Goal: Task Accomplishment & Management: Use online tool/utility

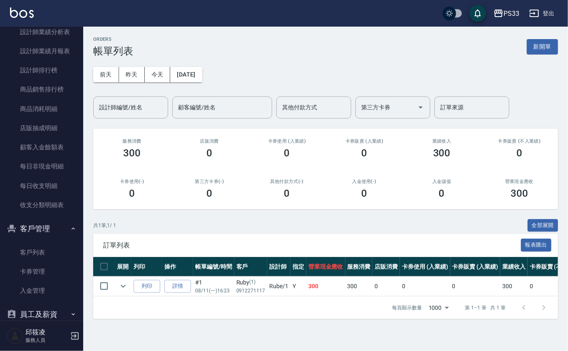
scroll to position [488, 0]
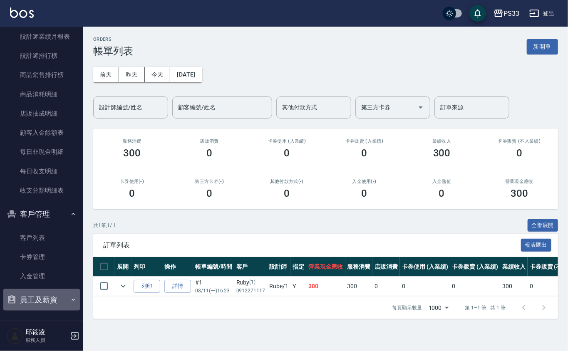
click at [55, 299] on button "員工及薪資" at bounding box center [41, 300] width 77 height 22
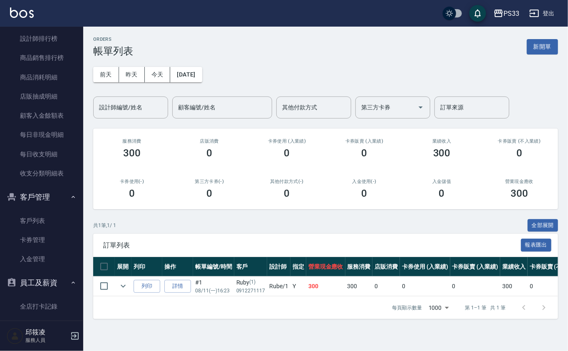
scroll to position [514, 0]
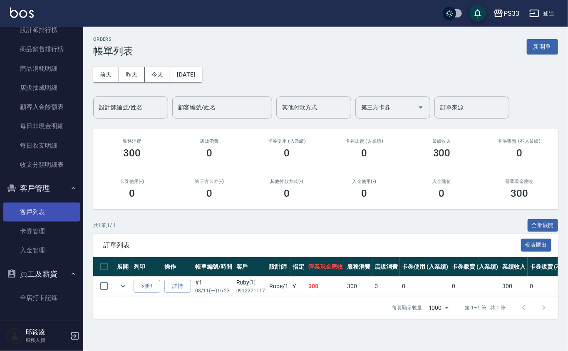
click at [38, 210] on link "客戶列表" at bounding box center [41, 212] width 77 height 19
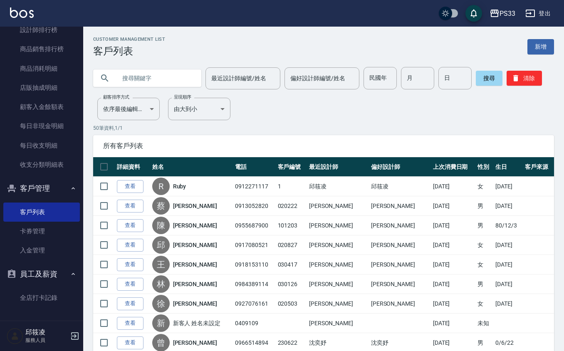
click at [150, 75] on input "text" at bounding box center [156, 78] width 78 height 22
type input "[PERSON_NAME]"
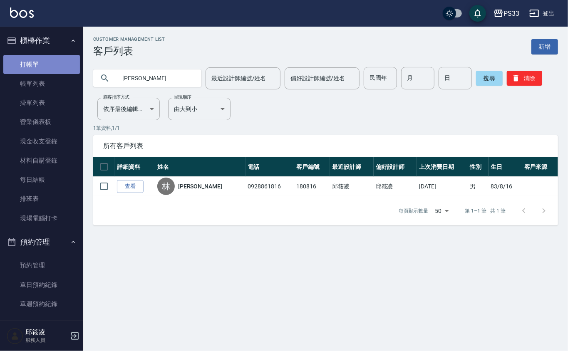
click at [44, 65] on link "打帳單" at bounding box center [41, 64] width 77 height 19
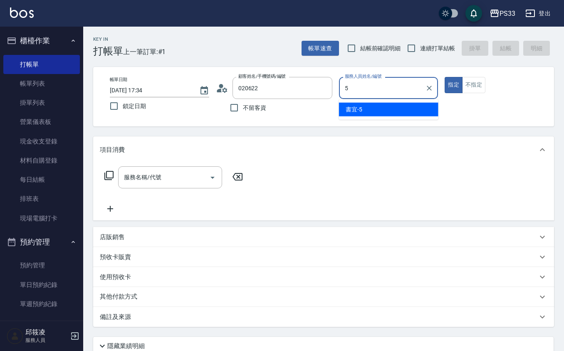
type input "[PERSON_NAME]/0981923733/020622"
type input "書宜-5"
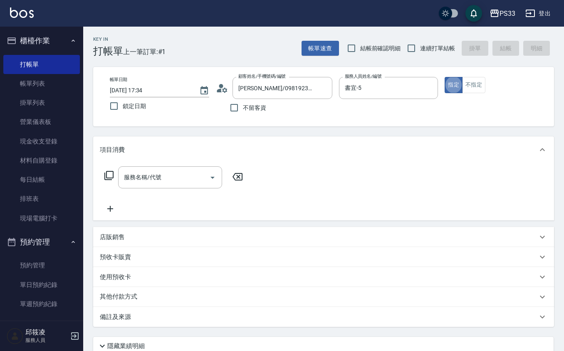
type button "true"
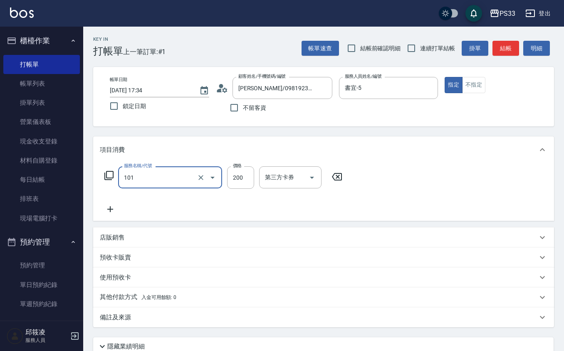
type input "洗髮(101)"
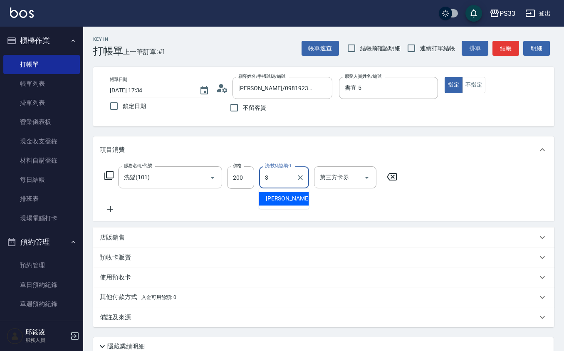
type input "[PERSON_NAME]-3"
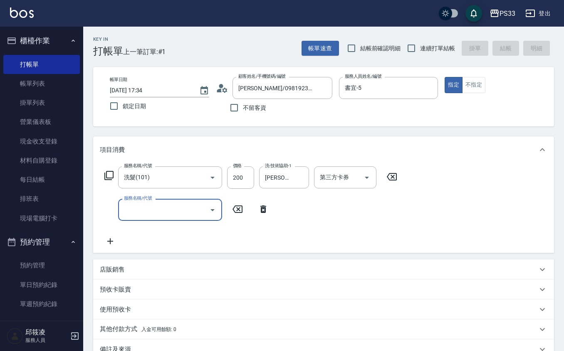
type input "0"
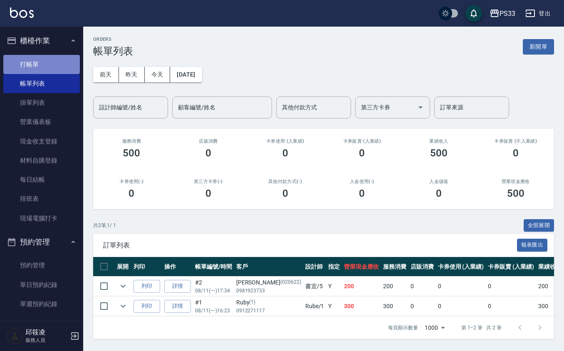
click at [42, 70] on link "打帳單" at bounding box center [41, 64] width 77 height 19
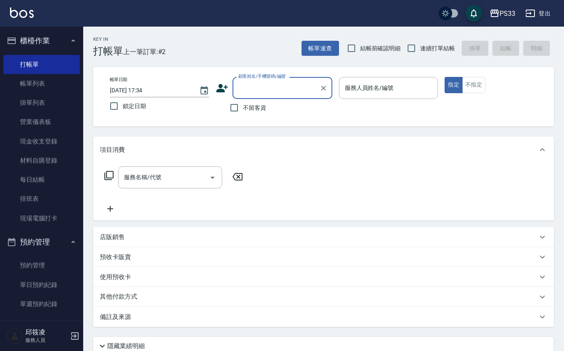
drag, startPoint x: 410, startPoint y: 37, endPoint x: 423, endPoint y: 56, distance: 22.7
click at [423, 56] on div "Key In 打帳單 上一筆訂單:#2 帳單速查 結帳前確認明細 連續打單結帳 掛單 結帳 明細" at bounding box center [318, 42] width 471 height 30
drag, startPoint x: 423, startPoint y: 56, endPoint x: 415, endPoint y: 49, distance: 11.2
click at [420, 54] on label "連續打單結帳" at bounding box center [429, 48] width 52 height 17
click at [420, 54] on input "連續打單結帳" at bounding box center [411, 48] width 17 height 17
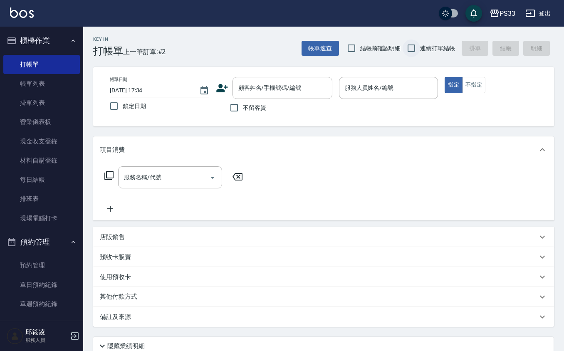
checkbox input "true"
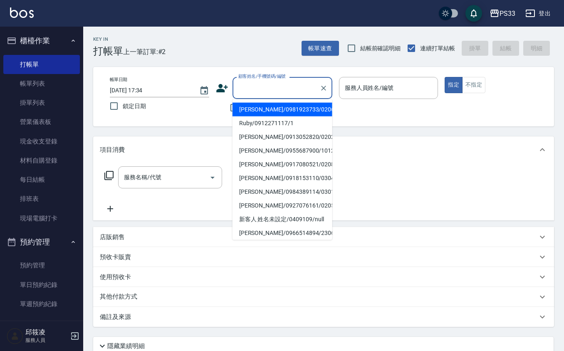
click at [308, 85] on input "顧客姓名/手機號碼/編號" at bounding box center [276, 88] width 80 height 15
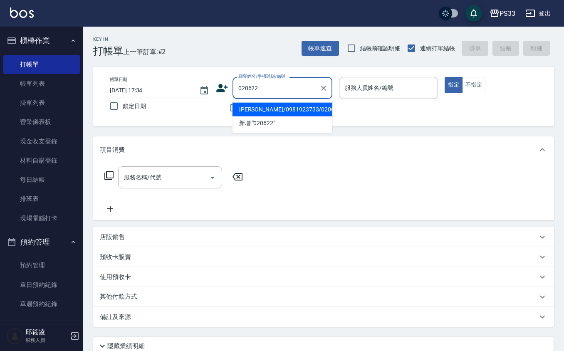
type input "[PERSON_NAME]/0981923733/020622"
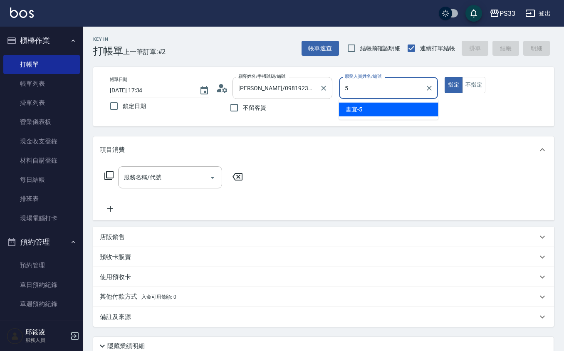
type input "書宜-5"
type button "true"
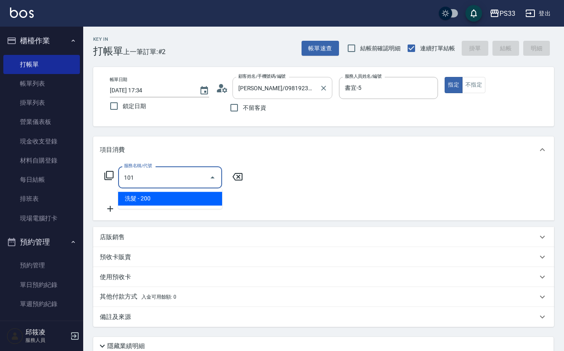
type input "洗髮(101)"
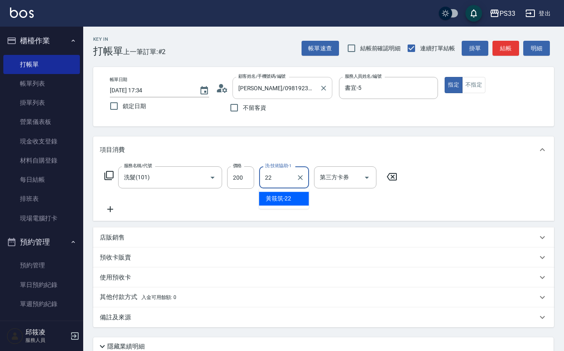
type input "[PERSON_NAME]-22"
